Goal: Task Accomplishment & Management: Manage account settings

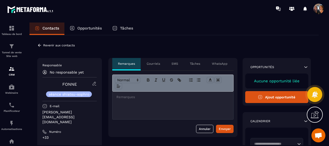
scroll to position [1115, 0]
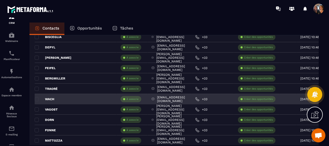
scroll to position [672, 0]
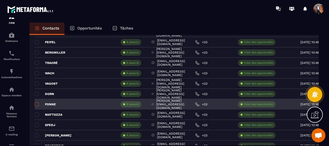
click at [37, 103] on span at bounding box center [37, 104] width 4 height 4
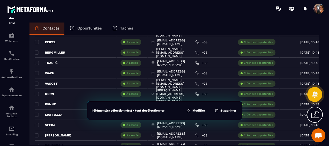
click at [196, 109] on button "Modifier" at bounding box center [196, 110] width 22 height 5
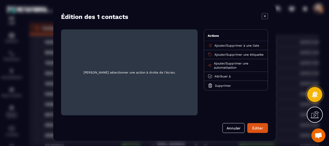
click at [218, 54] on span "Ajouter" at bounding box center [219, 55] width 11 height 4
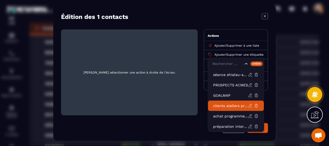
click at [225, 107] on p "clients ateliers présentiels acmés" at bounding box center [230, 105] width 35 height 5
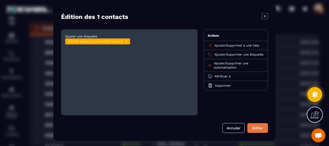
click at [257, 127] on button "Éditer" at bounding box center [257, 128] width 21 height 10
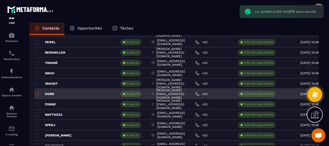
click at [36, 92] on span at bounding box center [37, 94] width 4 height 4
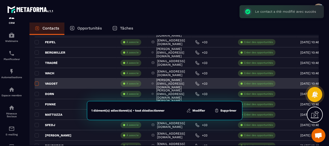
click at [36, 83] on span at bounding box center [37, 83] width 4 height 4
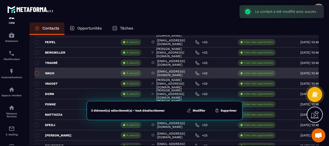
click at [37, 73] on span at bounding box center [37, 73] width 4 height 4
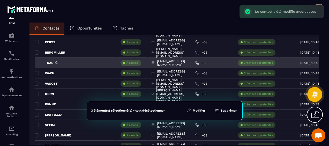
click at [37, 59] on div "TRAORÉ" at bounding box center [76, 63] width 82 height 10
